Goal: Task Accomplishment & Management: Use online tool/utility

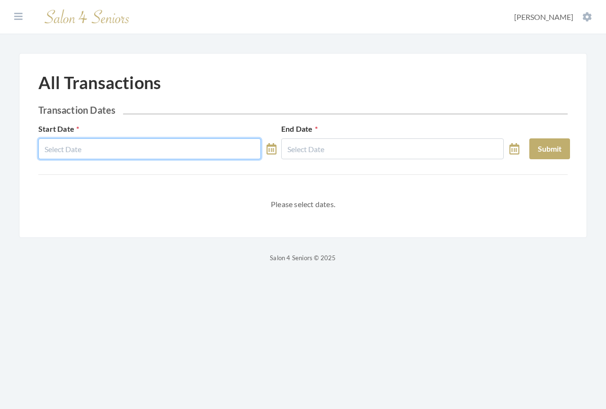
click at [145, 0] on input "text" at bounding box center [149, 148] width 223 height 21
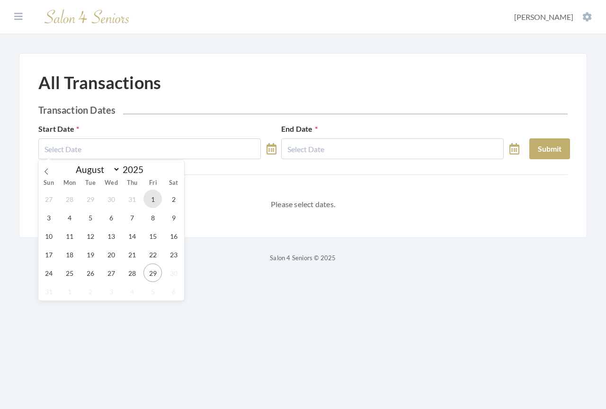
click at [153, 0] on span "1" at bounding box center [153, 199] width 18 height 18
type input "[DATE]"
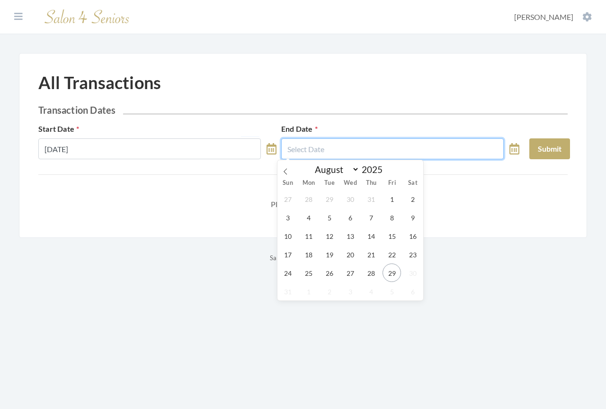
click at [229, 0] on input "text" at bounding box center [392, 148] width 223 height 21
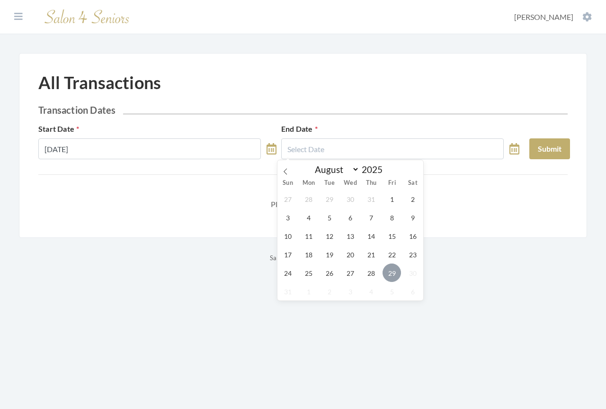
click at [229, 0] on span "29" at bounding box center [392, 272] width 18 height 18
type input "[DATE]"
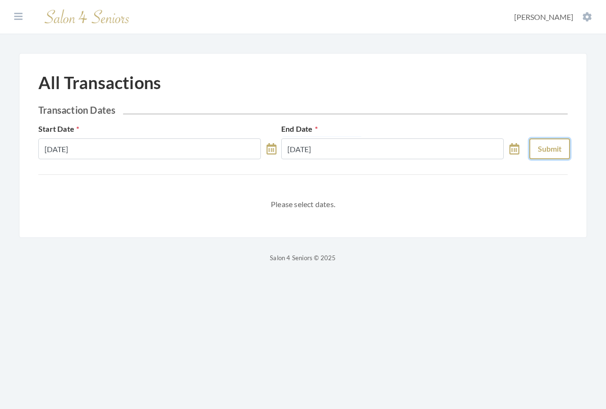
click at [229, 0] on button "Submit" at bounding box center [550, 148] width 41 height 21
select select "7"
click at [275, 150] on icon at bounding box center [272, 148] width 10 height 11
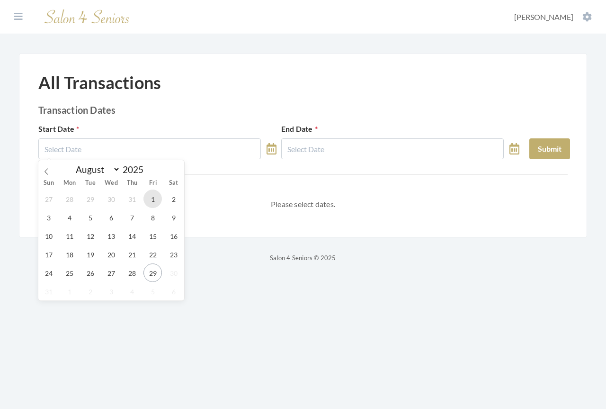
click at [155, 199] on span "1" at bounding box center [153, 199] width 18 height 18
type input "[DATE]"
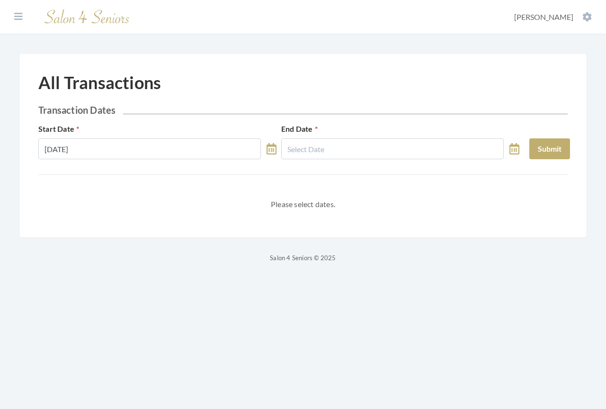
click at [517, 147] on icon at bounding box center [515, 148] width 10 height 11
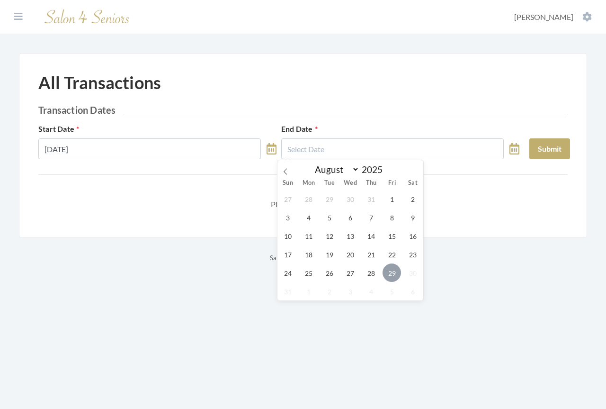
click at [388, 275] on span "29" at bounding box center [392, 272] width 18 height 18
type input "[DATE]"
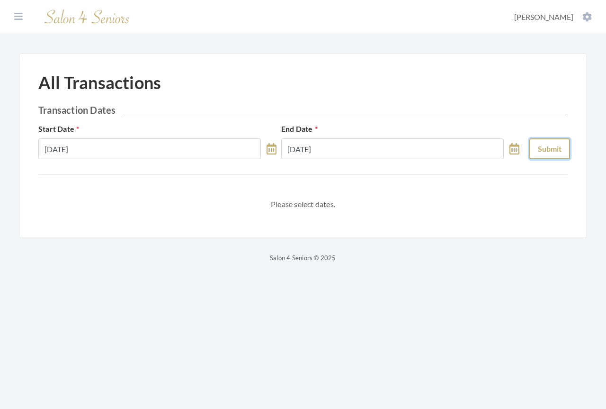
click at [542, 151] on button "Submit" at bounding box center [550, 148] width 41 height 21
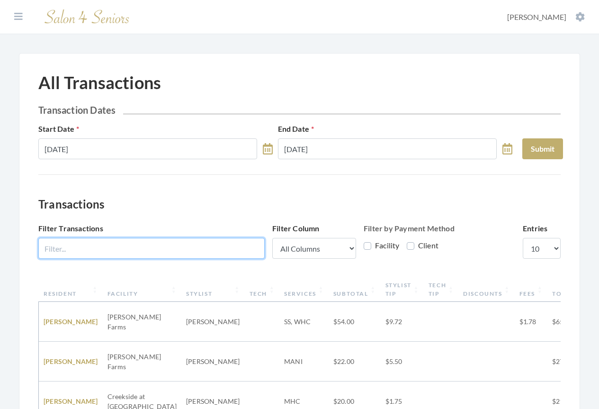
click at [130, 252] on input "Filter Transactions" at bounding box center [151, 248] width 226 height 21
type input "harbor at"
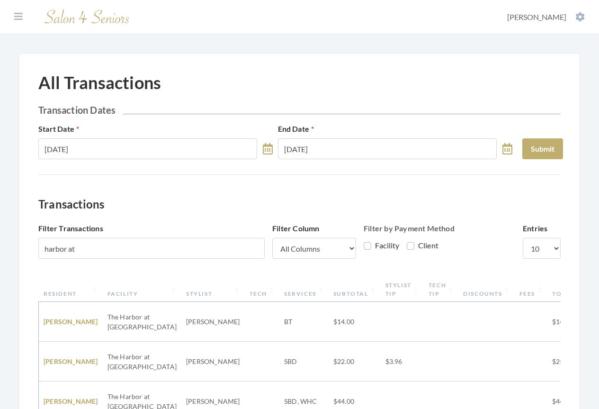
click at [60, 289] on th "Resident" at bounding box center [71, 289] width 64 height 25
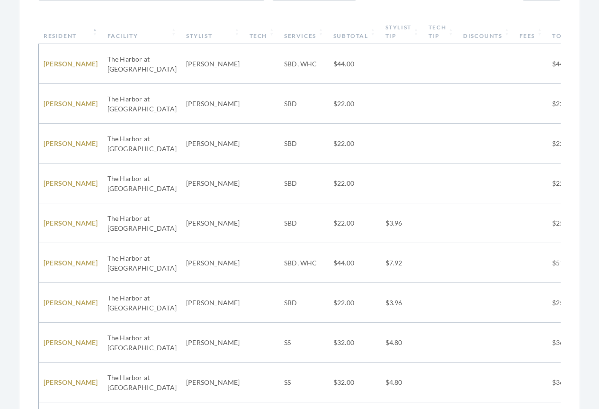
scroll to position [345, 0]
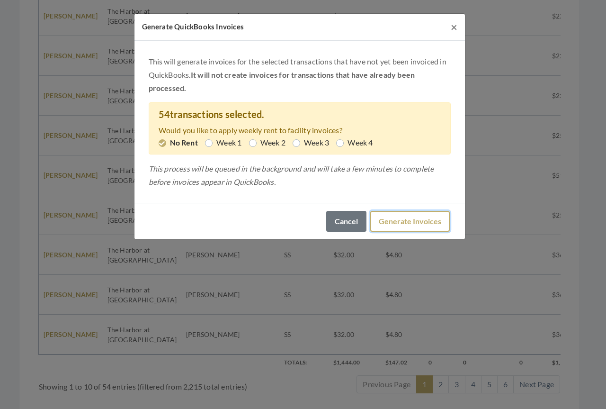
click at [395, 225] on button "Generate Invoices" at bounding box center [410, 221] width 80 height 21
